Goal: Task Accomplishment & Management: Use online tool/utility

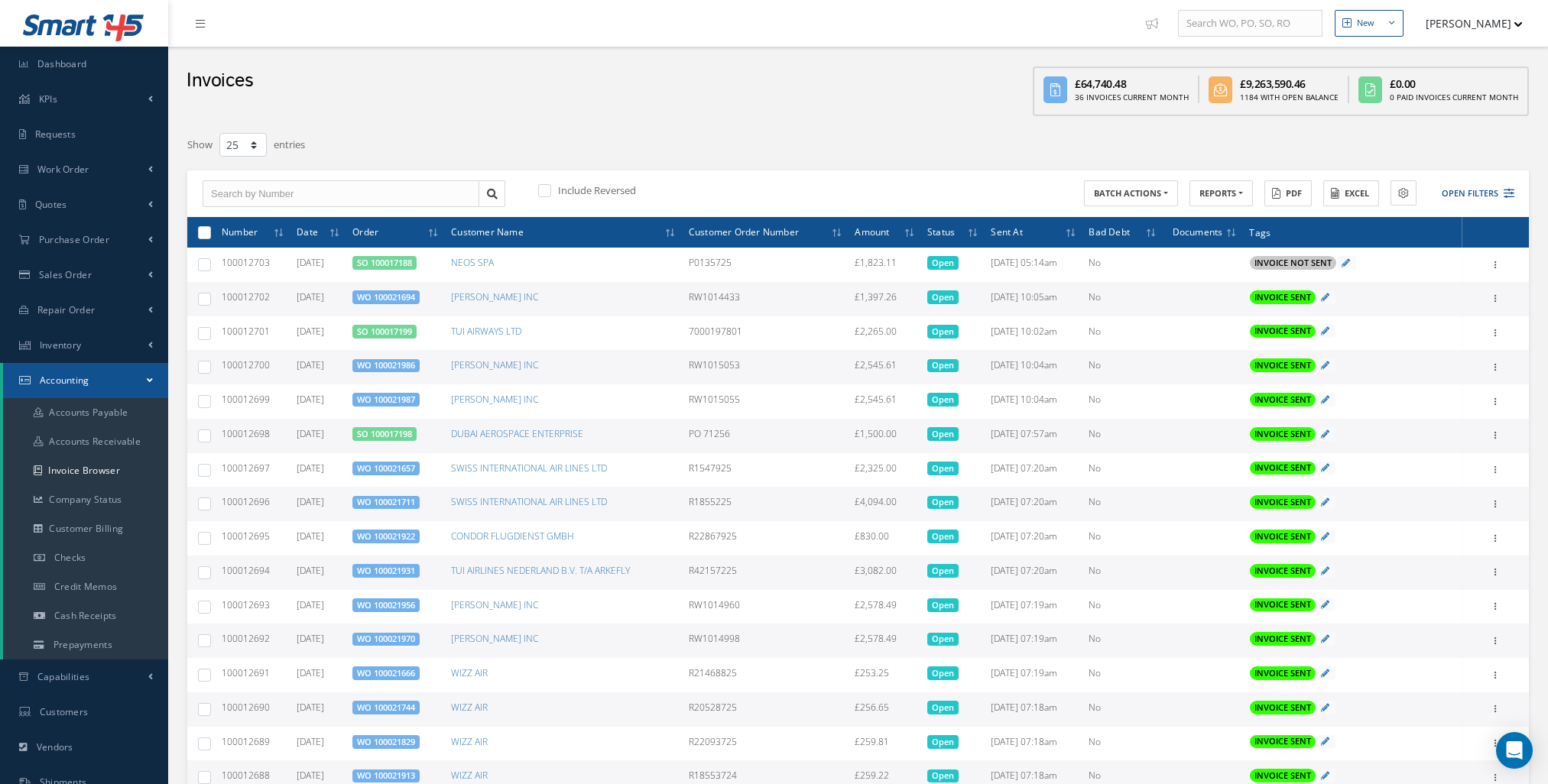
select select "25"
click at [51, 68] on span "Dashboard" at bounding box center [61, 63] width 49 height 13
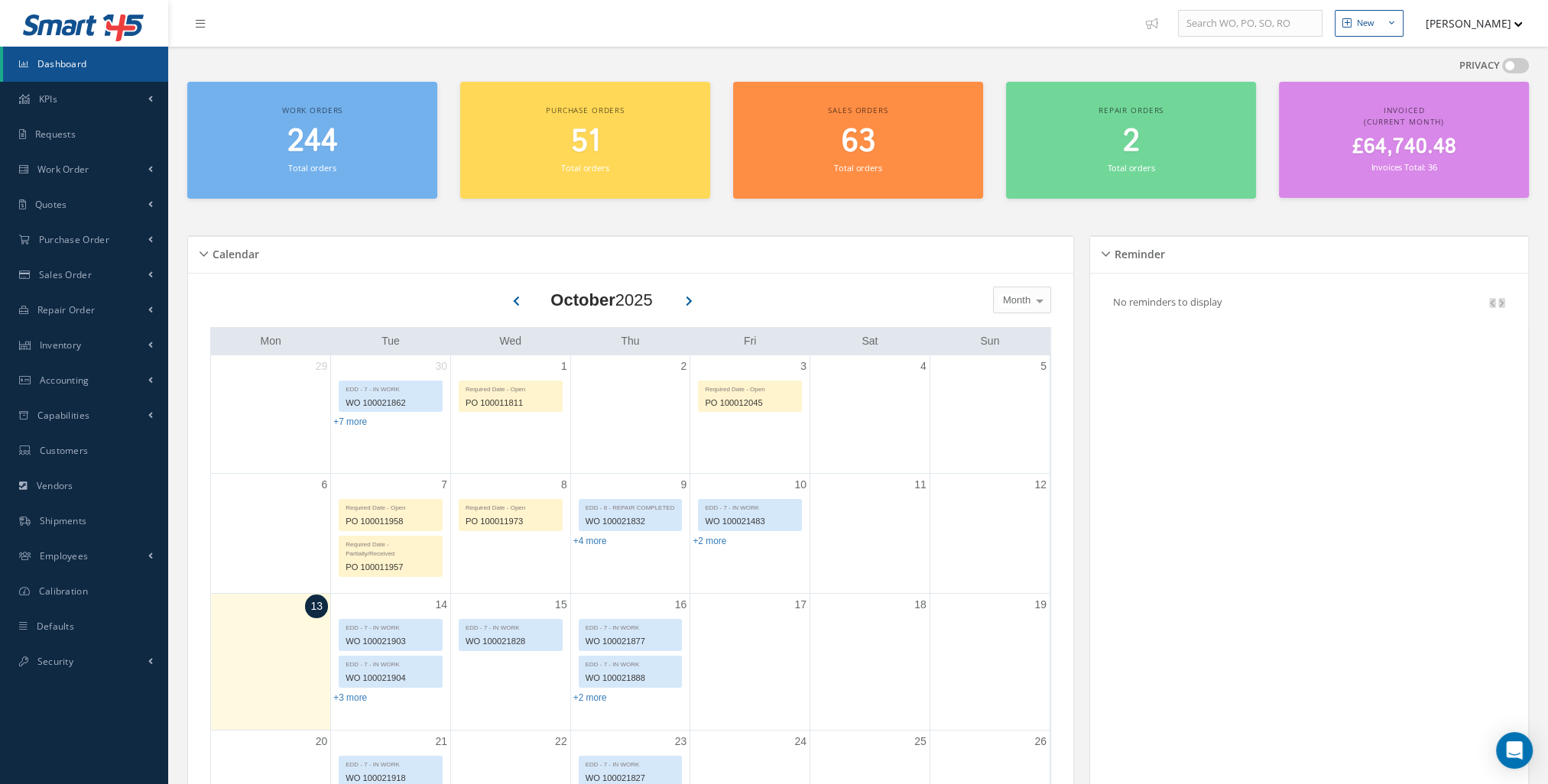
click at [363, 151] on h2 "244" at bounding box center [312, 142] width 235 height 36
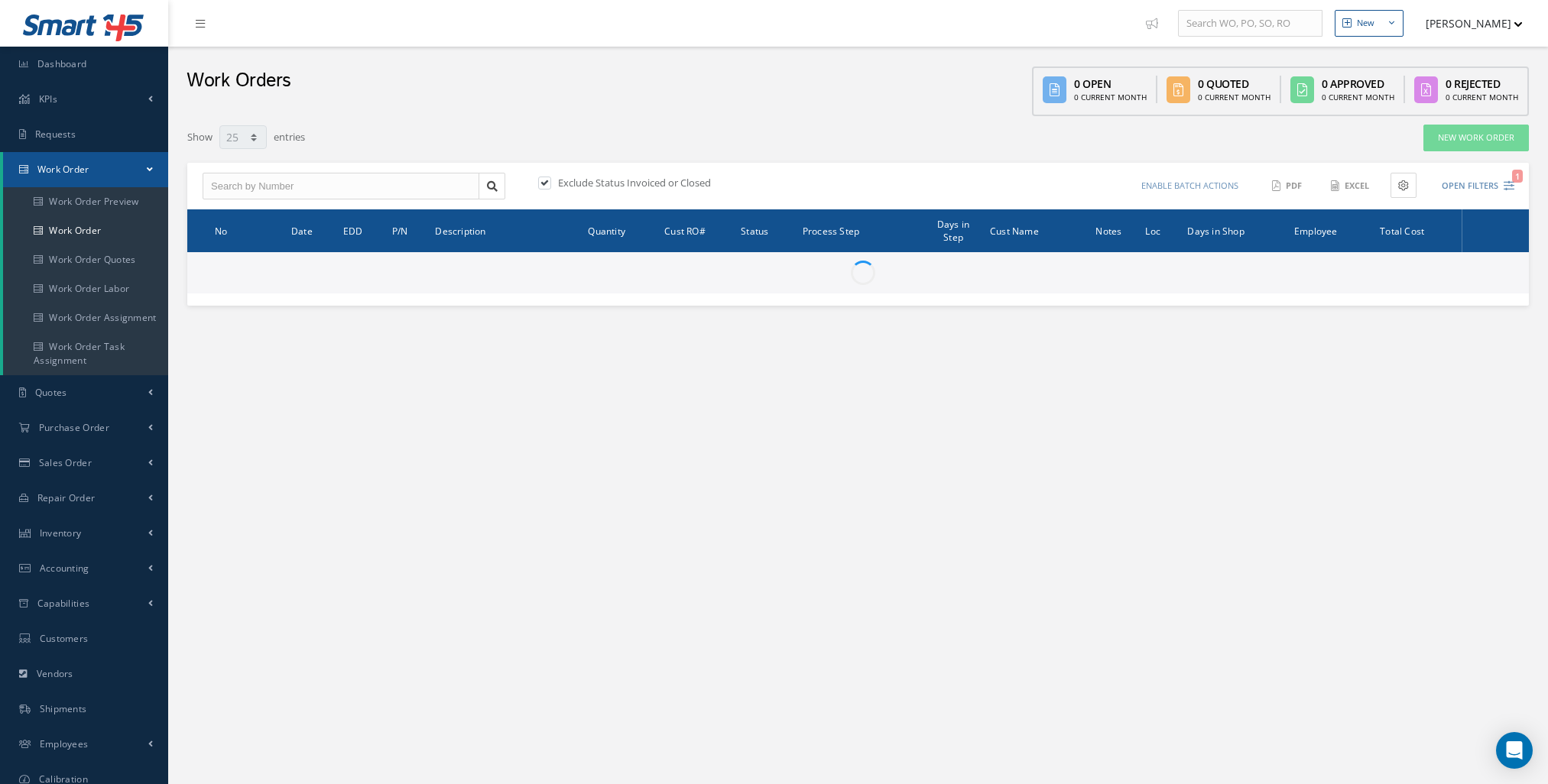
select select "25"
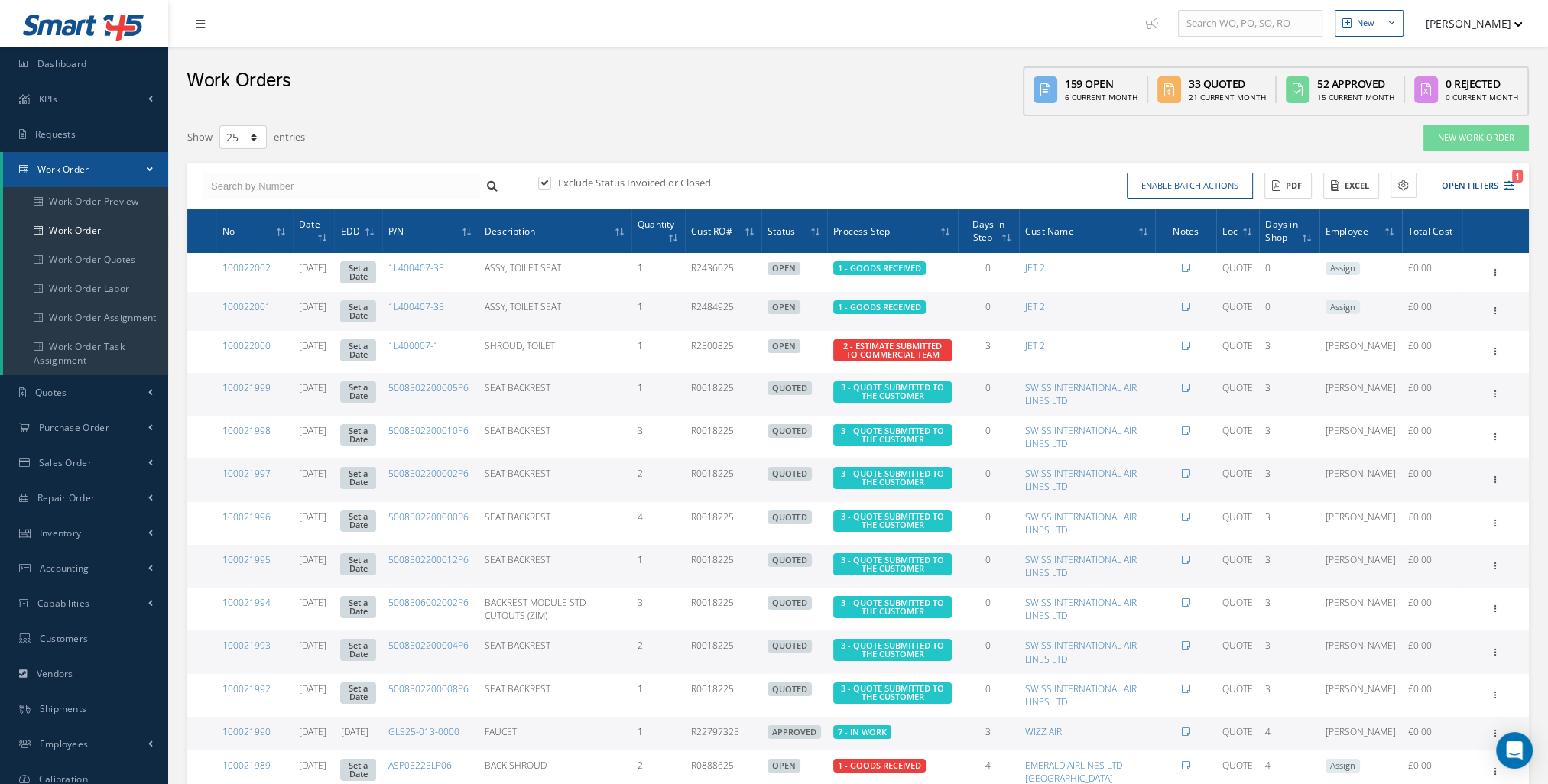
click at [146, 171] on link "Work Order" at bounding box center [86, 170] width 165 height 35
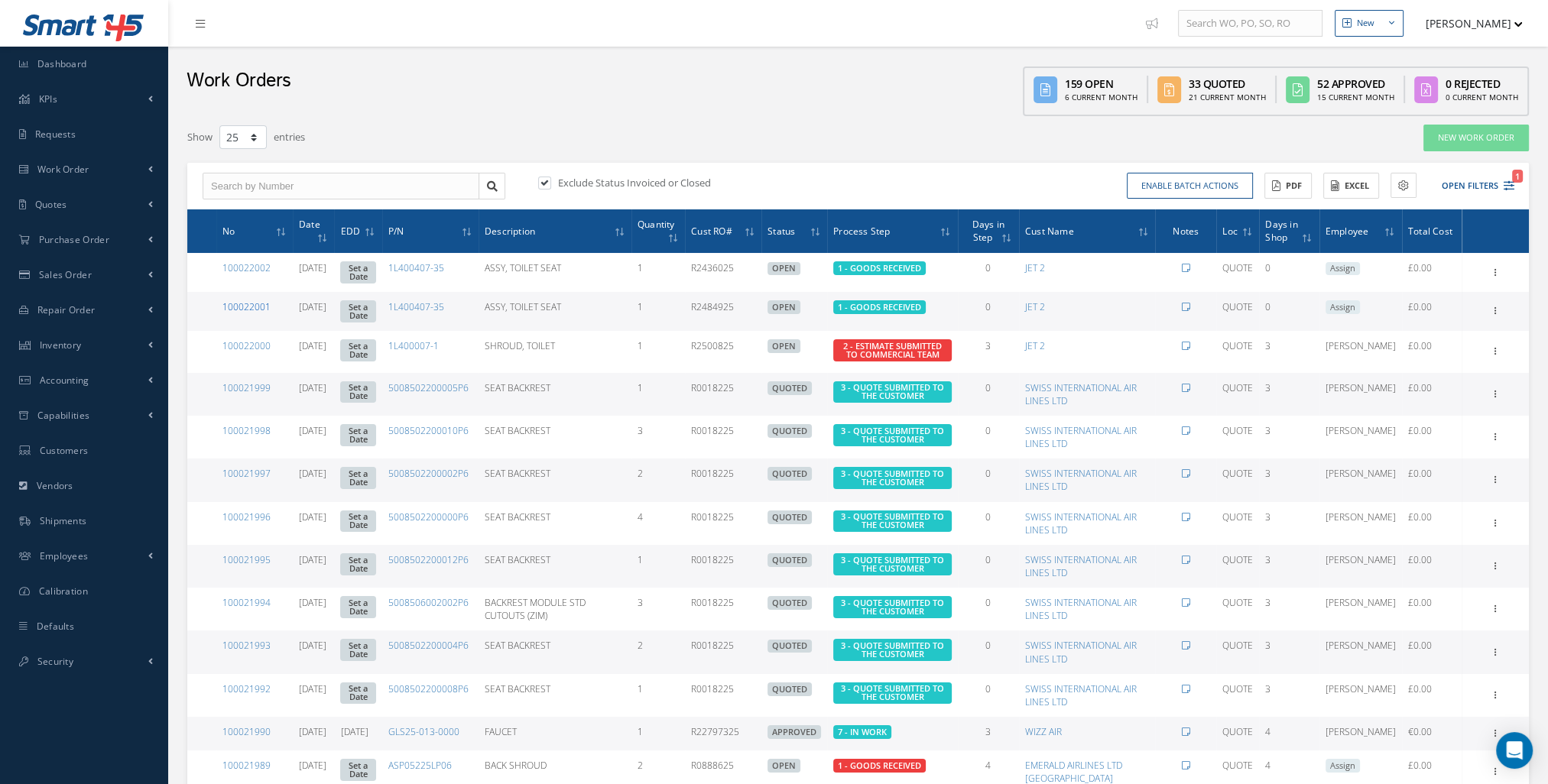
click at [235, 309] on link "100022001" at bounding box center [247, 306] width 48 height 13
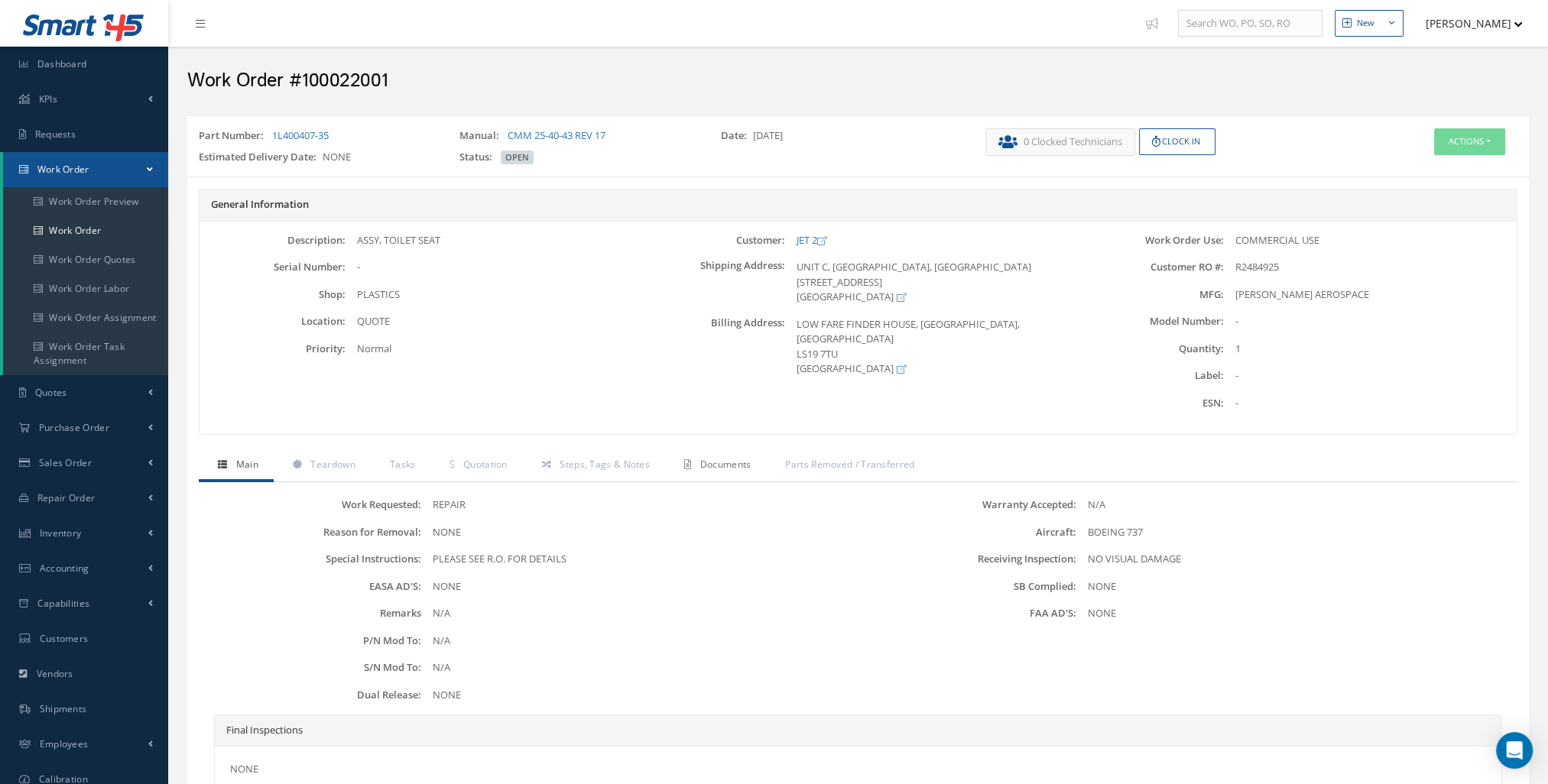
click at [729, 454] on link "Documents" at bounding box center [715, 466] width 101 height 32
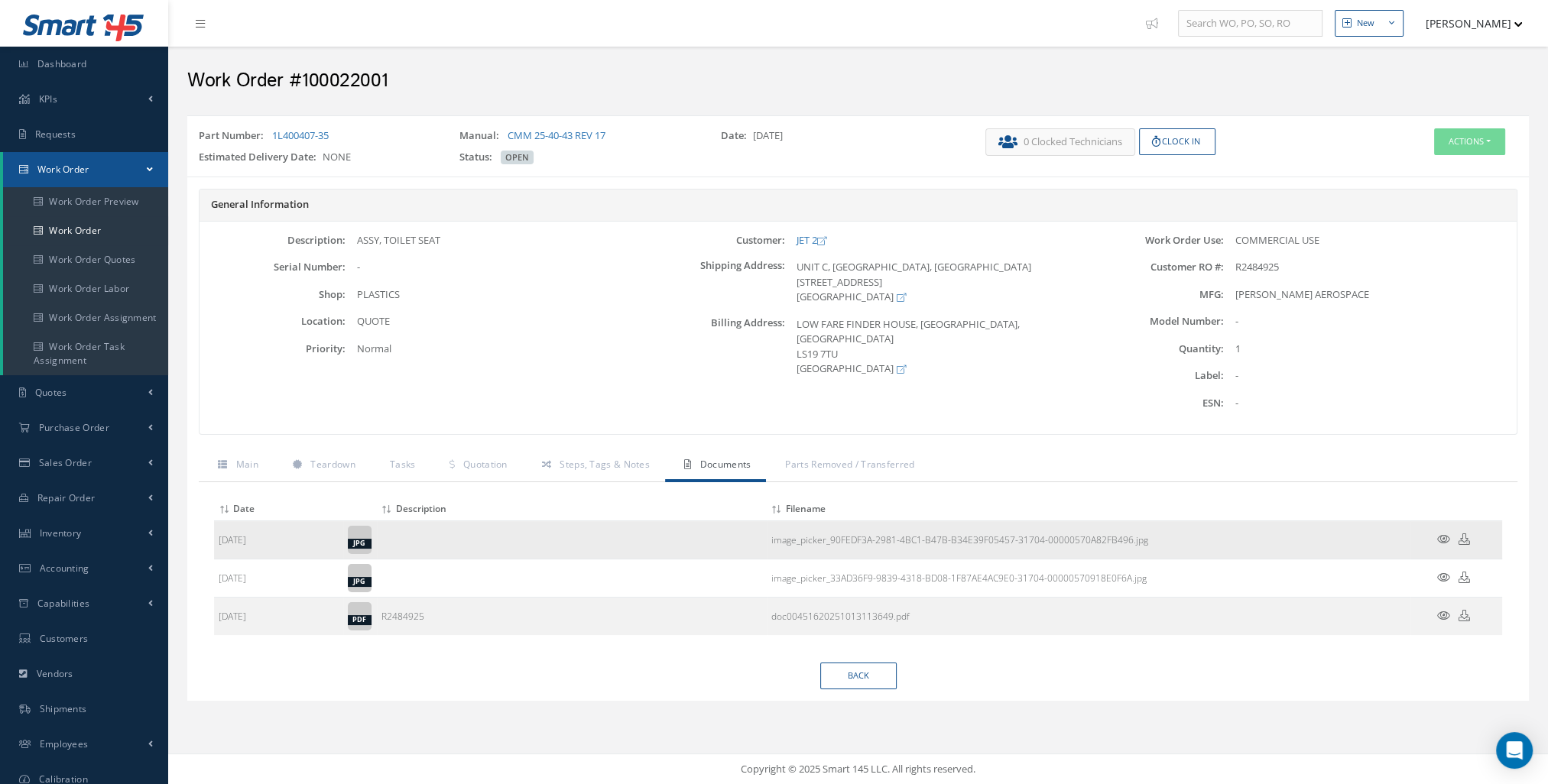
click at [1443, 535] on icon at bounding box center [1443, 538] width 13 height 11
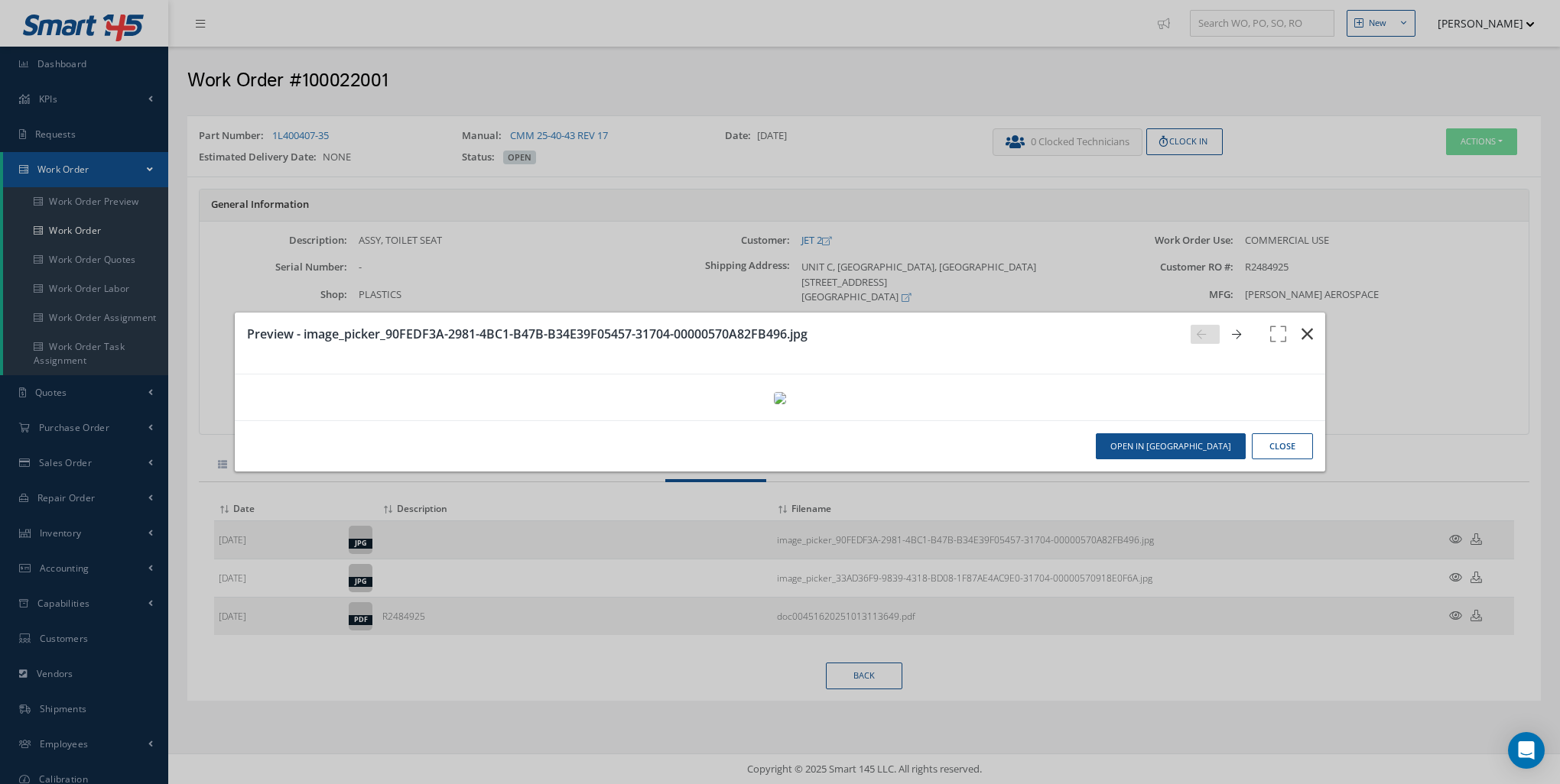
click at [1301, 325] on icon "button" at bounding box center [1306, 333] width 11 height 18
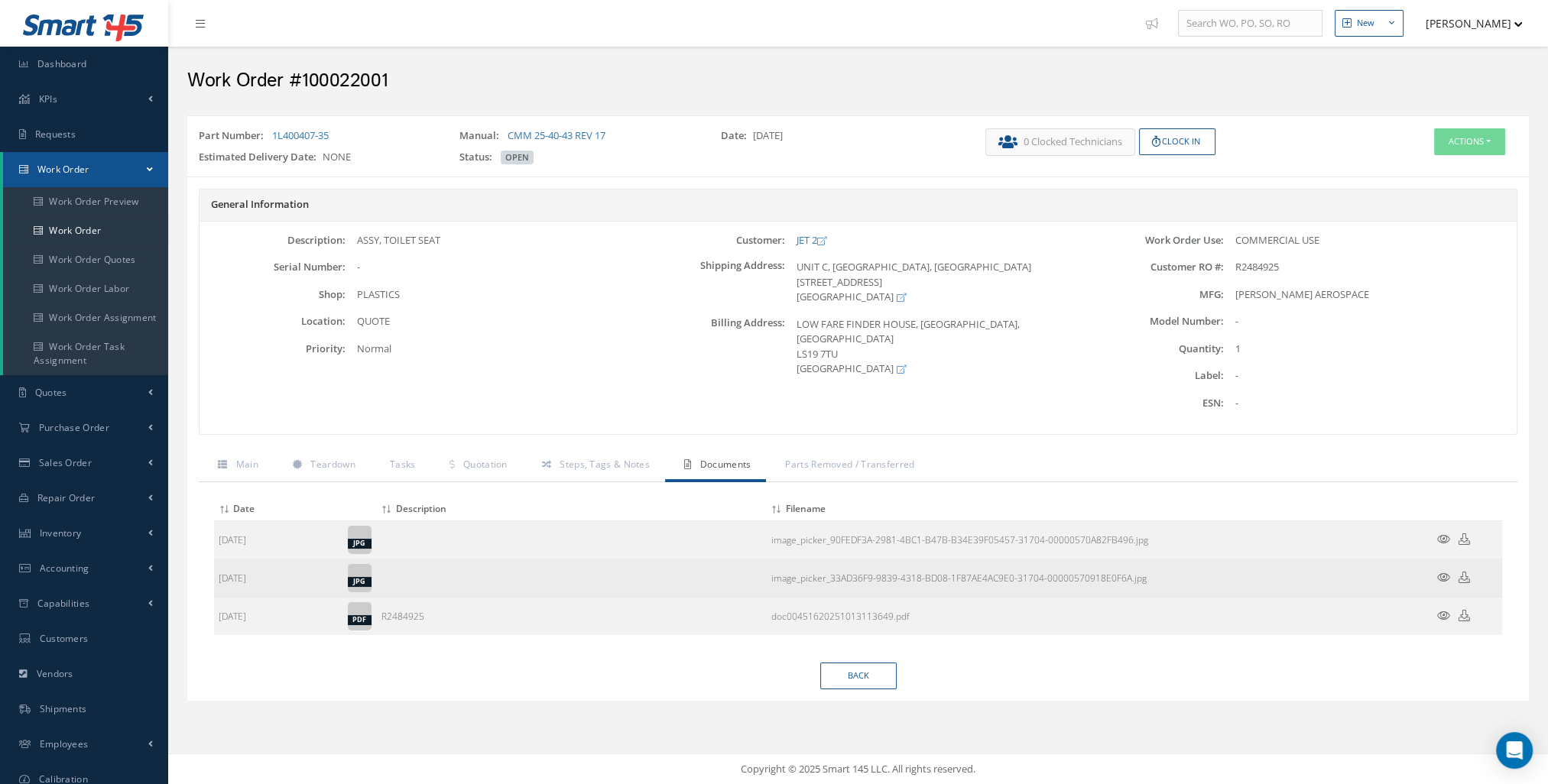
click at [1448, 575] on icon at bounding box center [1443, 577] width 13 height 11
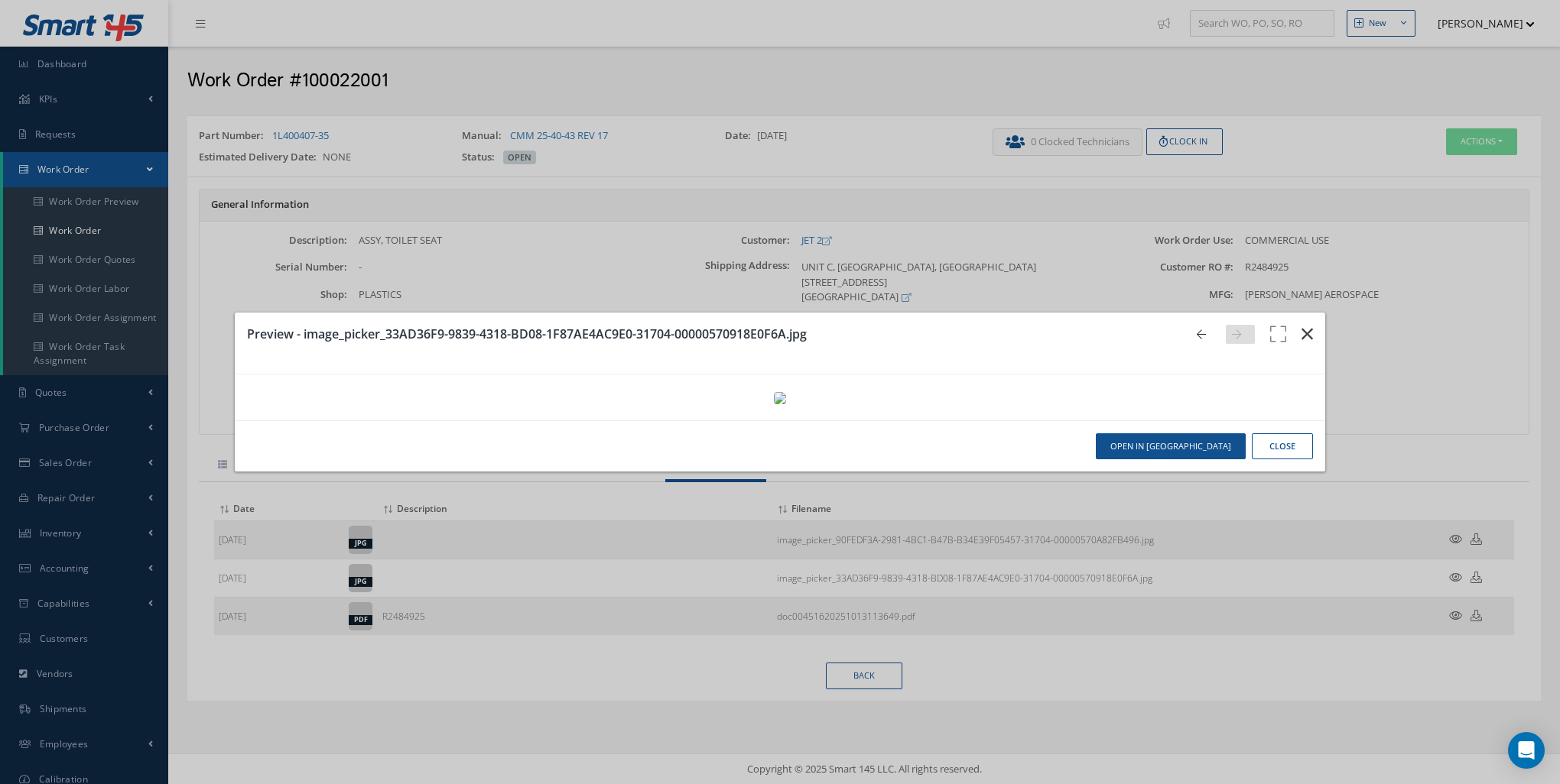
click at [1301, 325] on icon "button" at bounding box center [1306, 333] width 11 height 18
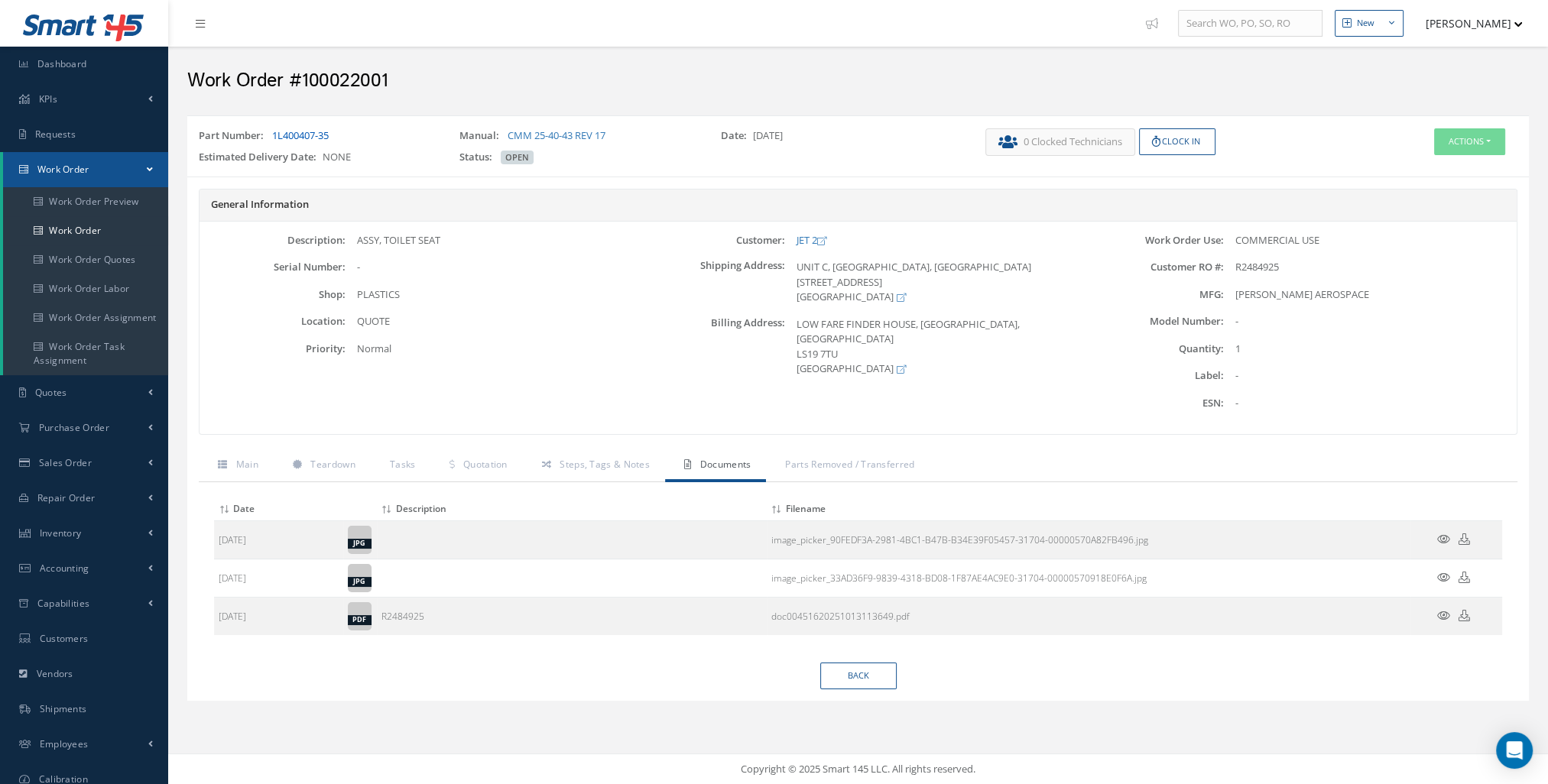
drag, startPoint x: 337, startPoint y: 134, endPoint x: 274, endPoint y: 134, distance: 63.0
click at [274, 134] on div "Part Number: 1L400407-35" at bounding box center [317, 138] width 261 height 22
copy link "1L400407-35"
